Goal: Find specific page/section: Find specific page/section

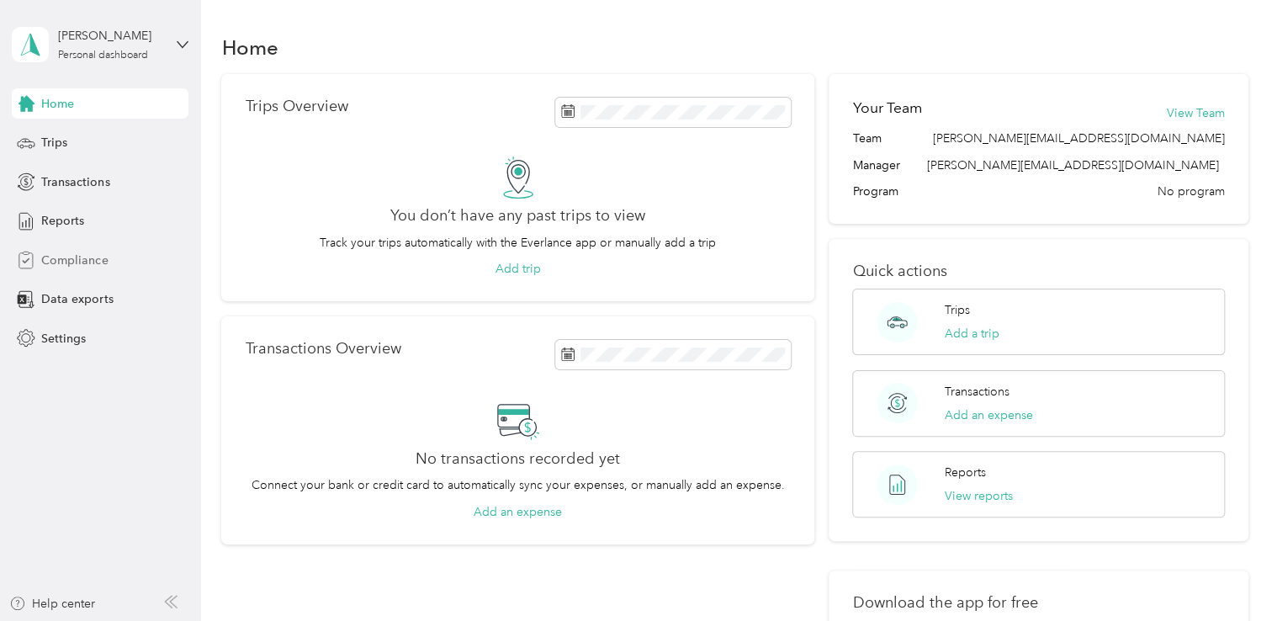
click at [49, 264] on span "Compliance" at bounding box center [74, 260] width 66 height 18
